Goal: Information Seeking & Learning: Learn about a topic

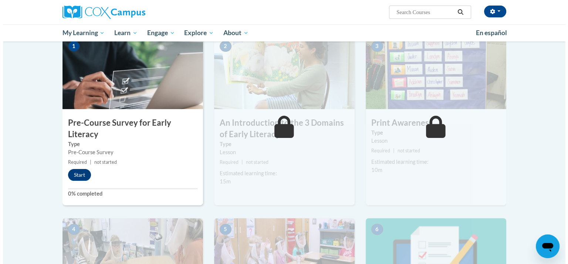
scroll to position [158, 0]
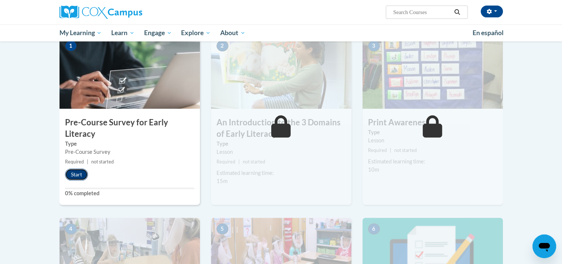
click at [75, 171] on button "Start" at bounding box center [76, 175] width 23 height 12
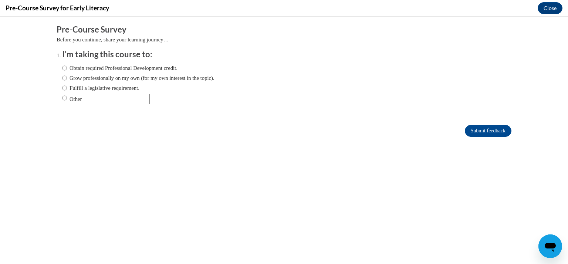
scroll to position [0, 0]
click at [62, 88] on input "Fulfill a legislative requirement." at bounding box center [64, 88] width 5 height 8
radio input "true"
click at [476, 135] on input "Submit feedback" at bounding box center [488, 131] width 47 height 12
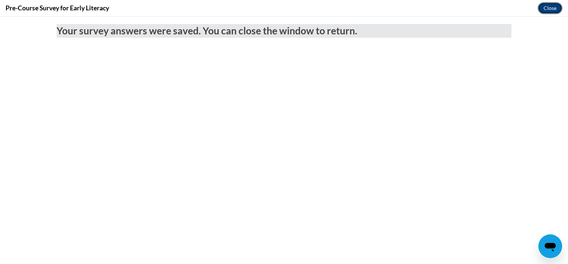
click at [546, 9] on button "Close" at bounding box center [549, 8] width 25 height 12
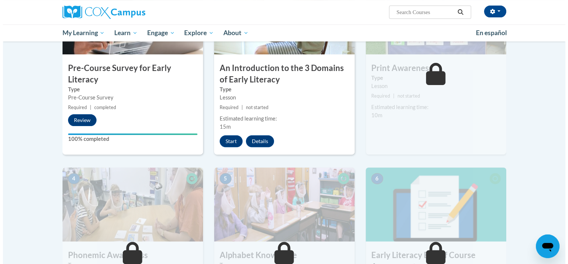
scroll to position [198, 0]
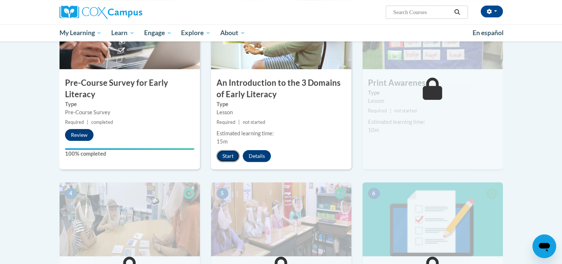
click at [228, 154] on button "Start" at bounding box center [228, 156] width 23 height 12
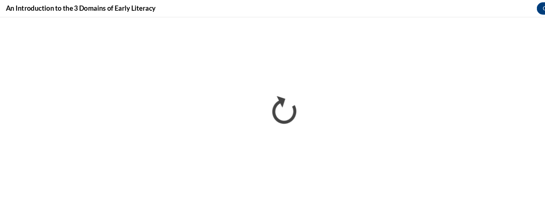
click at [420, 4] on div "An Introduction to the 3 Domains of Early Literacy Close" at bounding box center [272, 8] width 545 height 17
click at [420, 3] on div "An Introduction to the 3 Domains of Early Literacy Close" at bounding box center [272, 8] width 545 height 17
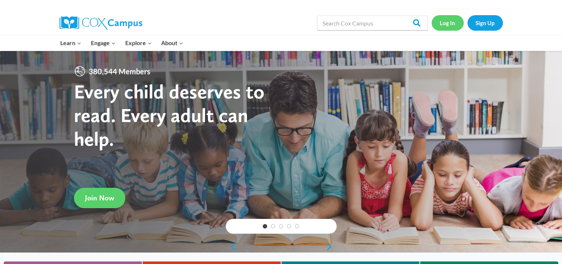
click at [442, 24] on link "Log In" at bounding box center [448, 22] width 32 height 15
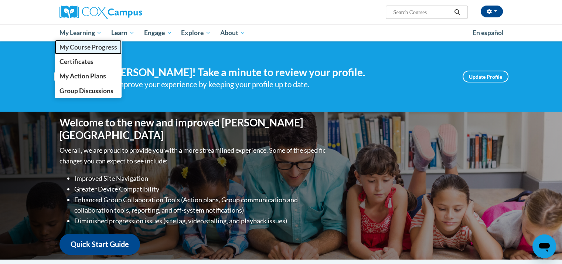
click at [79, 45] on span "My Course Progress" at bounding box center [88, 47] width 58 height 8
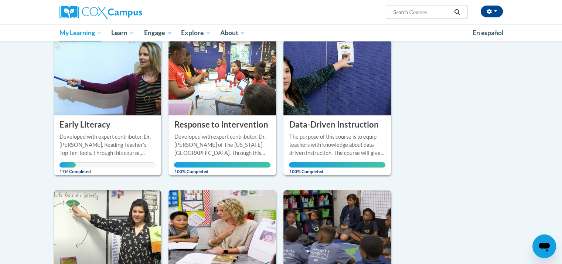
scroll to position [97, 0]
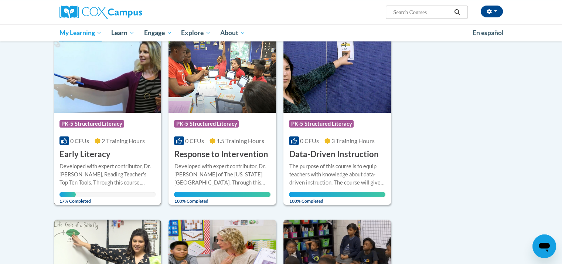
click at [98, 154] on h3 "Early Literacy" at bounding box center [85, 154] width 51 height 11
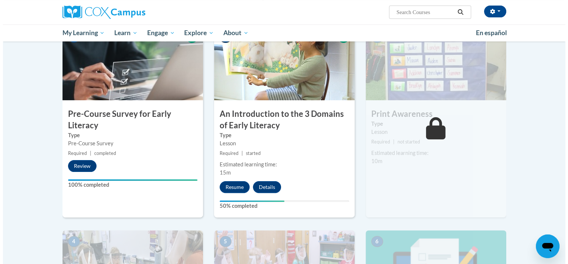
scroll to position [186, 0]
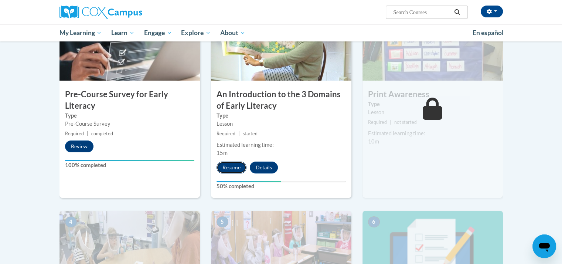
click at [239, 164] on button "Resume" at bounding box center [232, 168] width 30 height 12
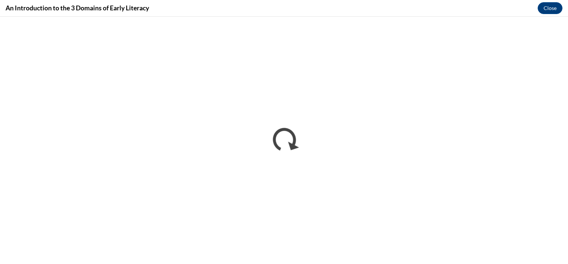
scroll to position [0, 0]
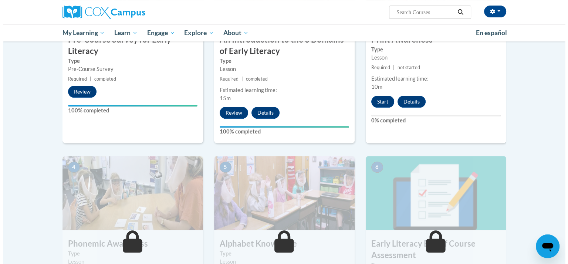
scroll to position [211, 0]
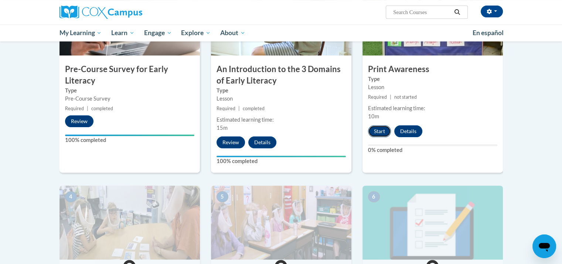
click at [384, 131] on button "Start" at bounding box center [379, 131] width 23 height 12
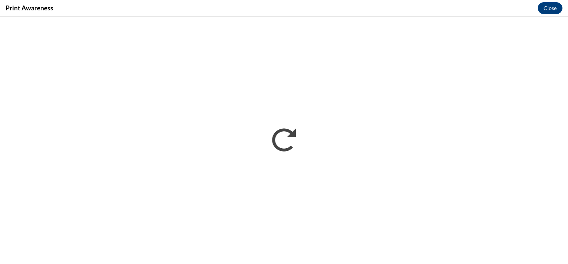
scroll to position [0, 0]
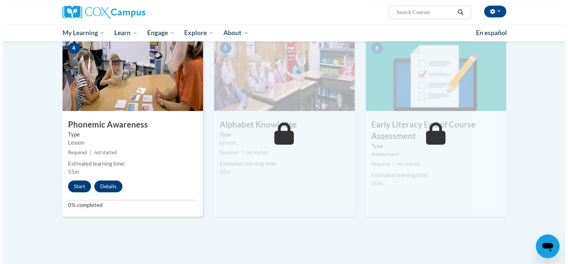
scroll to position [379, 0]
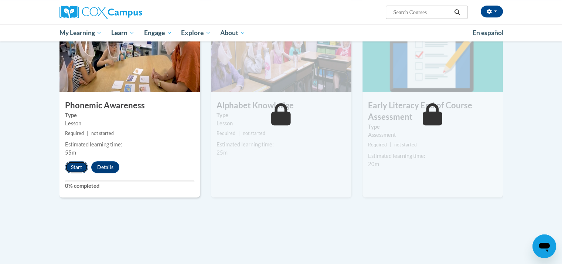
click at [71, 167] on button "Start" at bounding box center [76, 167] width 23 height 12
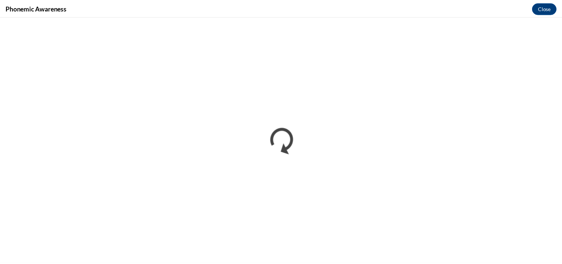
scroll to position [0, 0]
click at [547, 7] on button "Close" at bounding box center [549, 8] width 25 height 12
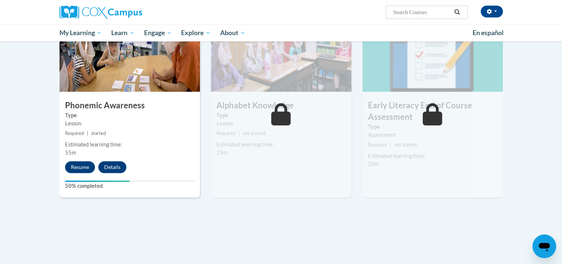
scroll to position [380, 0]
